Goal: Go to known website: Go to known website

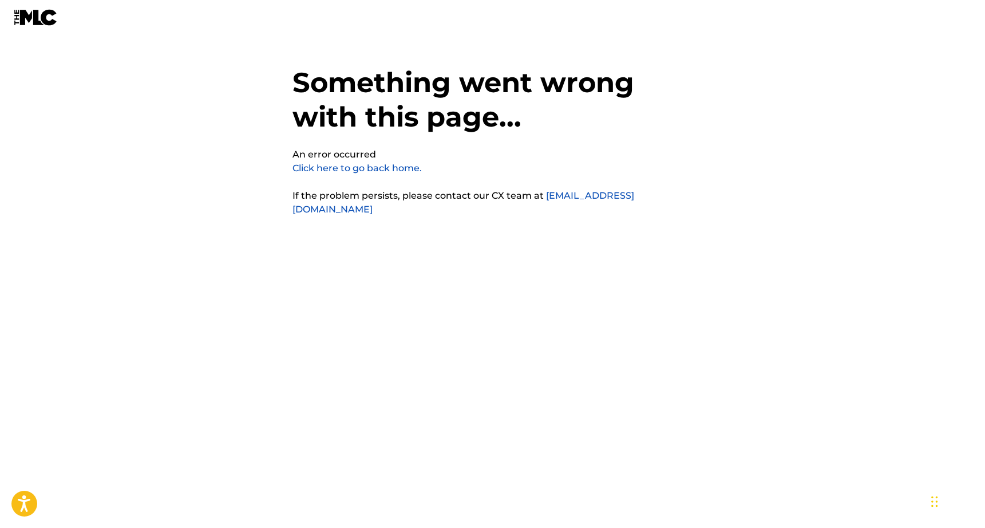
click at [52, 20] on img at bounding box center [36, 17] width 44 height 17
click at [352, 171] on link "Click here to go back home." at bounding box center [357, 168] width 129 height 11
